Goal: Task Accomplishment & Management: Manage account settings

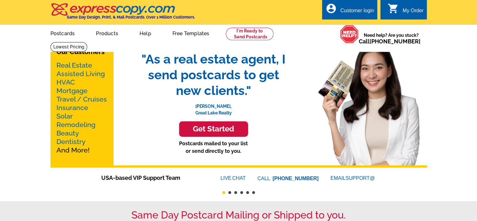
click at [350, 15] on div "Customer login" at bounding box center [358, 12] width 34 height 9
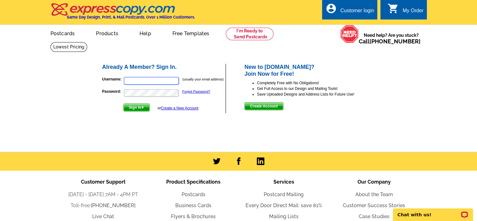
click at [131, 81] on input "Username:" at bounding box center [151, 81] width 55 height 8
type input "[EMAIL_ADDRESS][DOMAIN_NAME]"
click at [123, 103] on button "Sign In" at bounding box center [136, 107] width 27 height 8
